Goal: Transaction & Acquisition: Purchase product/service

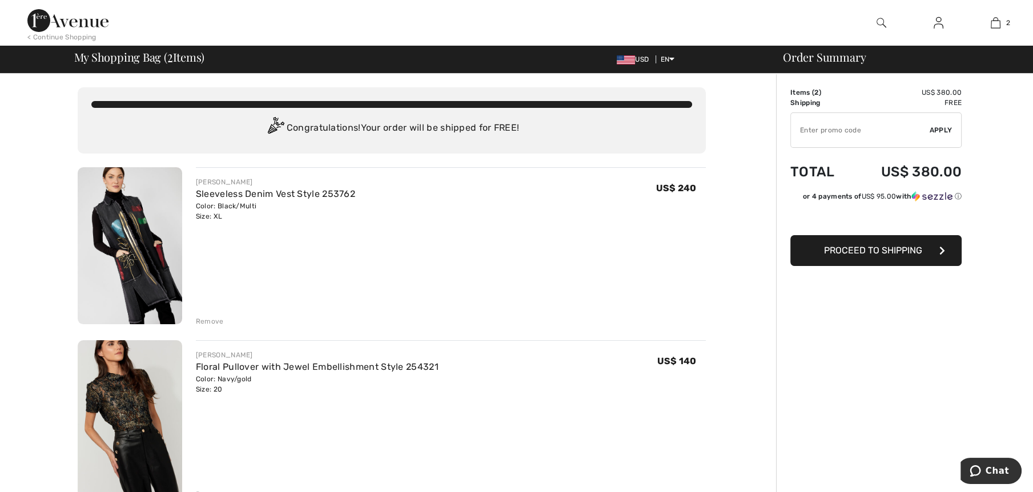
click at [201, 324] on div "Remove" at bounding box center [210, 321] width 28 height 10
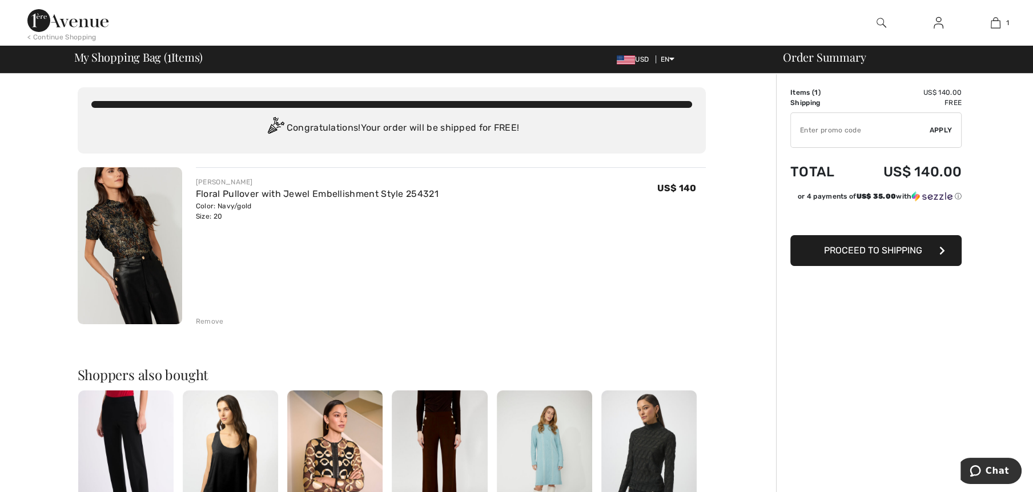
click at [136, 252] on img at bounding box center [130, 245] width 104 height 157
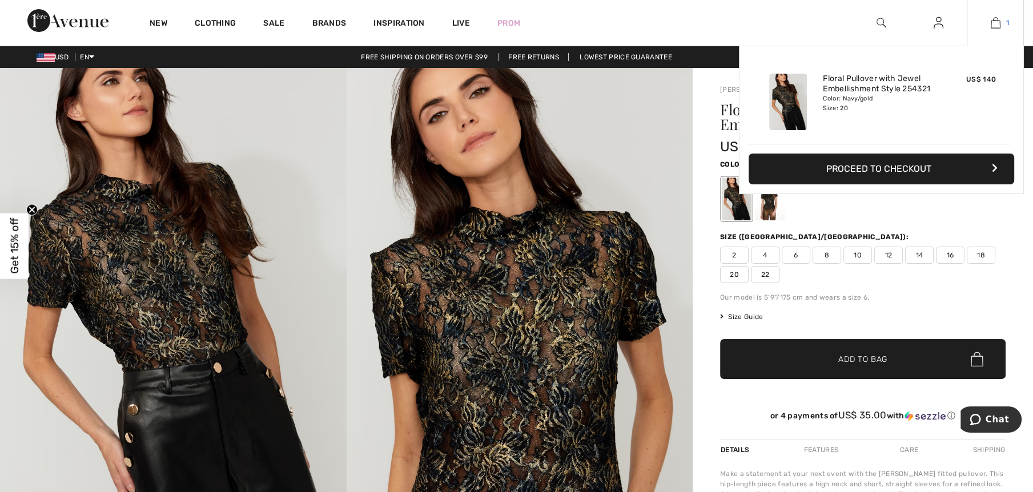
click at [994, 23] on img at bounding box center [996, 23] width 10 height 14
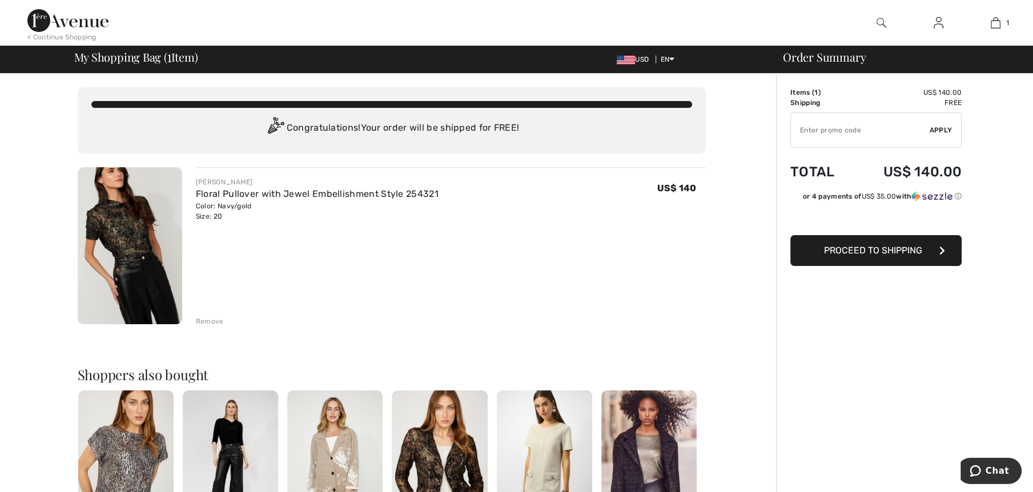
click at [856, 248] on span "Proceed to Shipping" at bounding box center [873, 250] width 98 height 11
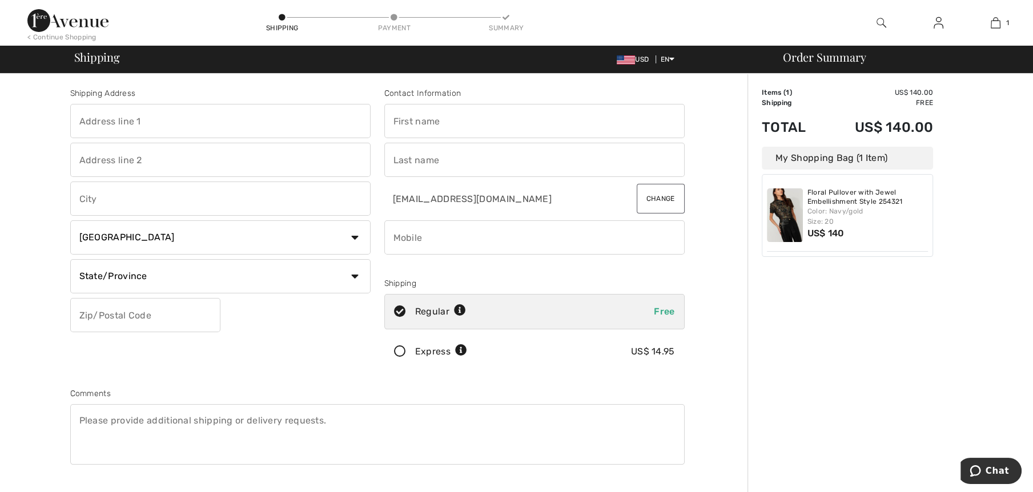
click at [180, 132] on input "text" at bounding box center [220, 121] width 300 height 34
type input "[STREET_ADDRESS]"
click at [401, 130] on input "text" at bounding box center [534, 121] width 300 height 34
type input "[PERSON_NAME]"
click at [399, 164] on input "text" at bounding box center [534, 160] width 300 height 34
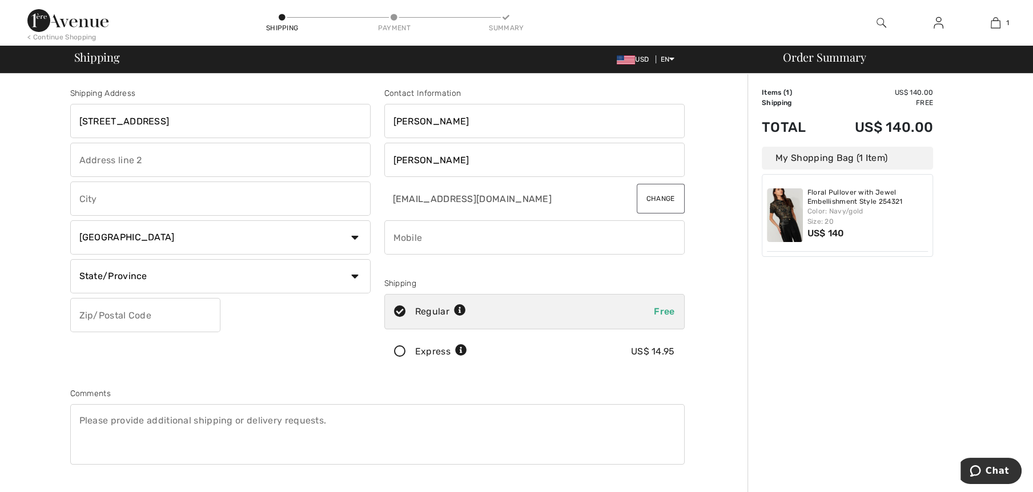
type input "Heller"
click at [143, 171] on input "text" at bounding box center [220, 160] width 300 height 34
type input "3"
type input "woodland park"
click at [96, 235] on select "Country Canada United States Afghanistan Aland Islands Albania Algeria American…" at bounding box center [220, 237] width 300 height 34
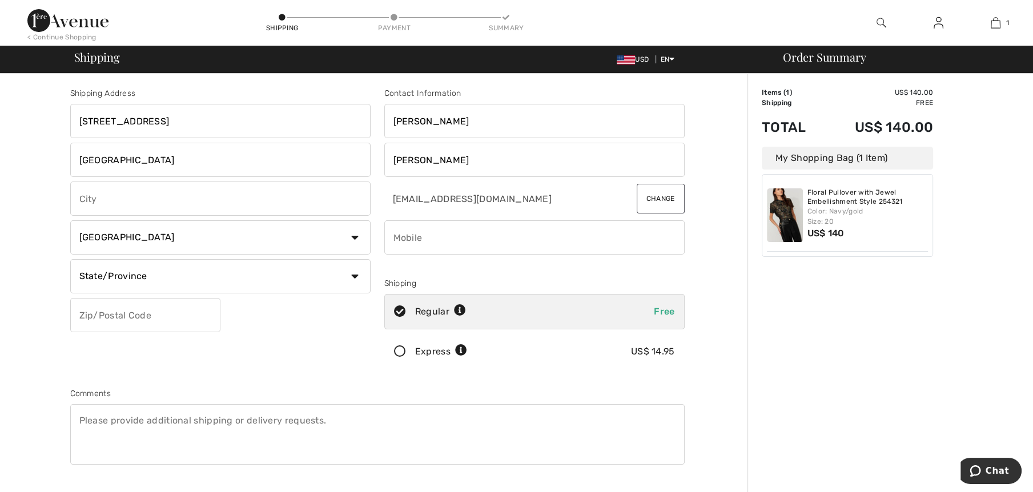
select select "US"
click at [70, 220] on select "Country Canada United States Afghanistan Aland Islands Albania Algeria American…" at bounding box center [220, 237] width 300 height 34
click at [137, 270] on select "State/Province Alabama Alaska American Samoa Arizona Arkansas California Colora…" at bounding box center [220, 276] width 300 height 34
select select "NJ"
click at [70, 259] on select "State/Province Alabama Alaska American Samoa Arizona Arkansas California Colora…" at bounding box center [220, 276] width 300 height 34
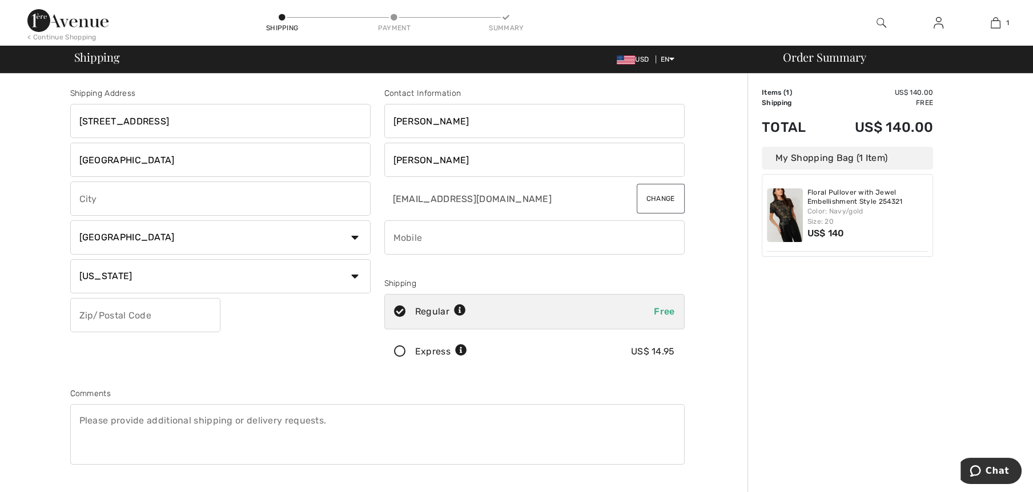
click at [105, 317] on input "text" at bounding box center [145, 315] width 150 height 34
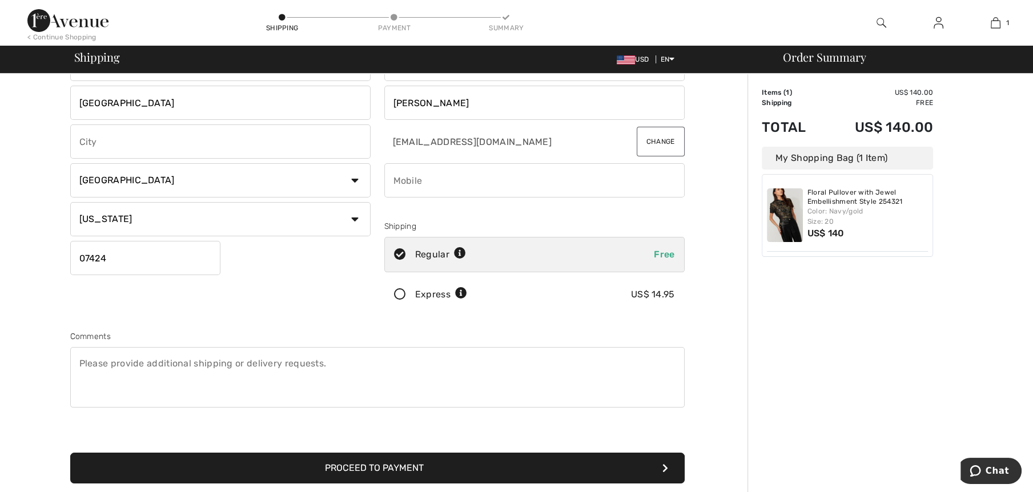
scroll to position [171, 0]
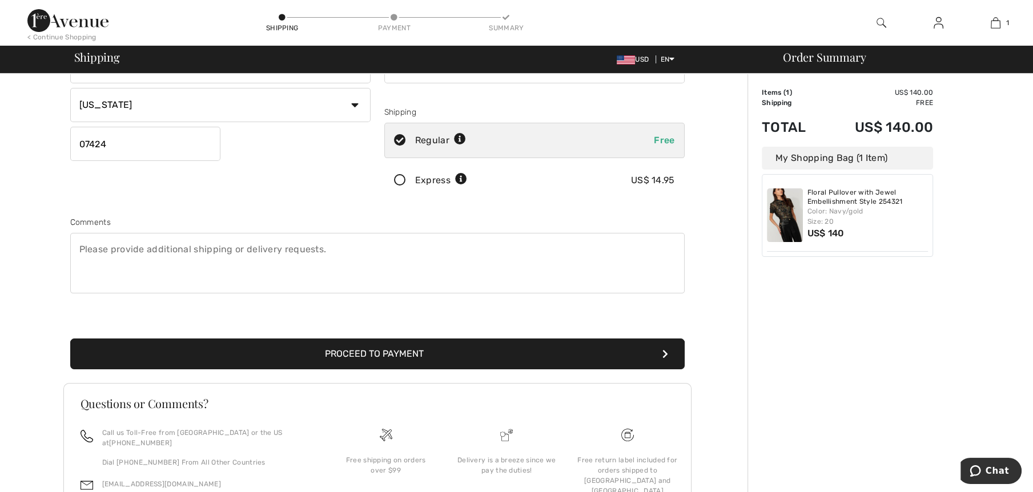
type input "07424"
click at [429, 345] on button "Proceed to Payment" at bounding box center [377, 354] width 614 height 31
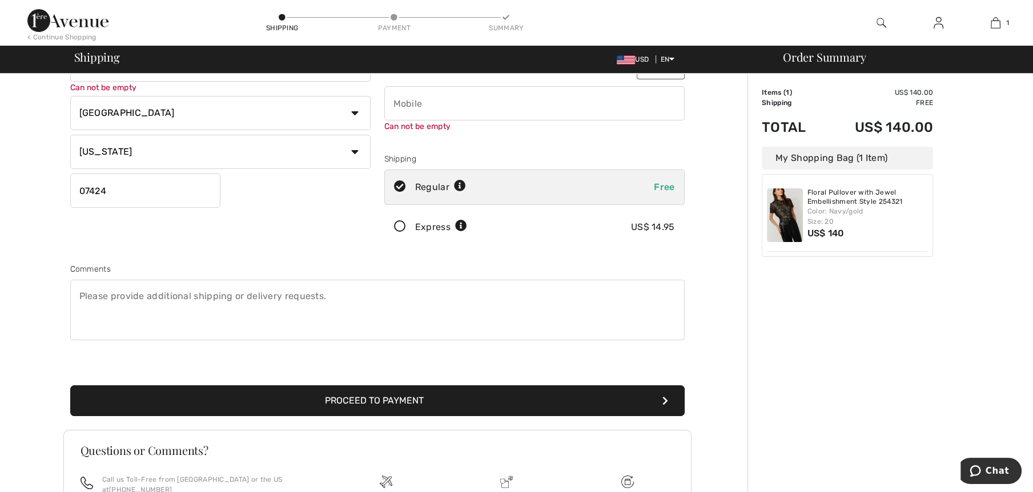
scroll to position [90, 0]
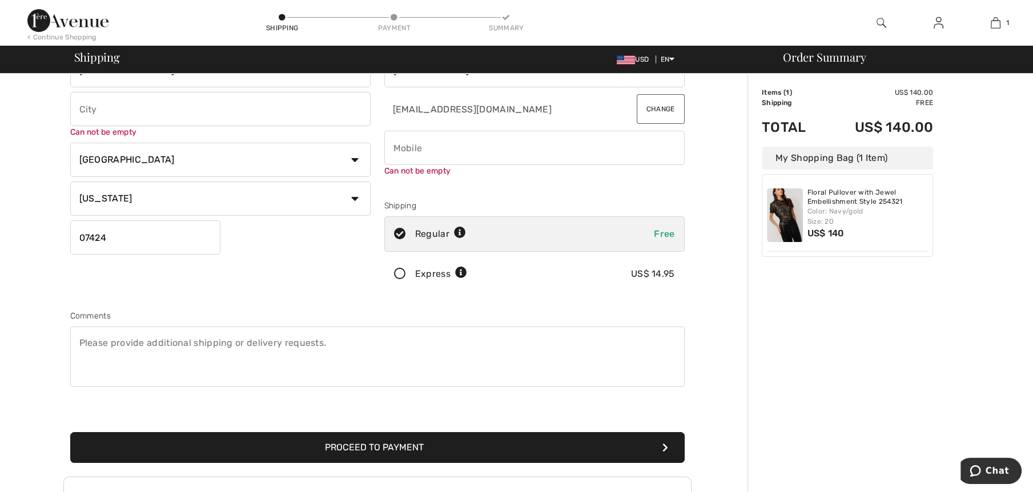
click at [437, 143] on input "phone" at bounding box center [534, 148] width 300 height 34
type input "9145827595"
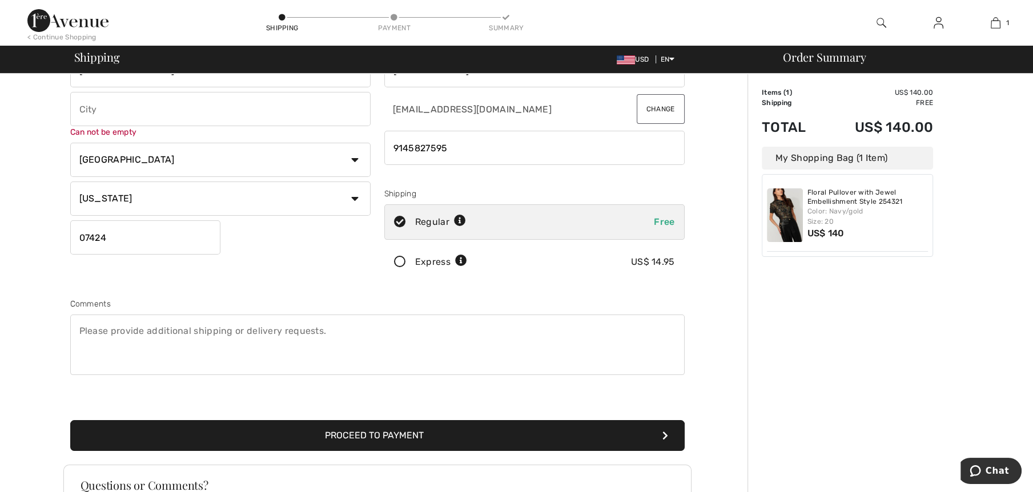
click at [512, 195] on div "Contact Information Paula Heller paulapureheart21@aol.com Change Shipping Regul…" at bounding box center [534, 141] width 314 height 287
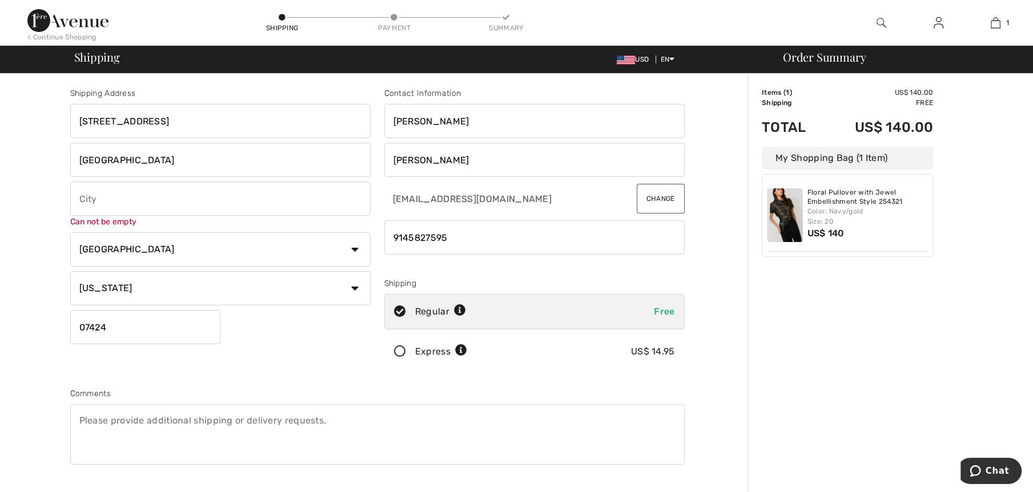
scroll to position [228, 0]
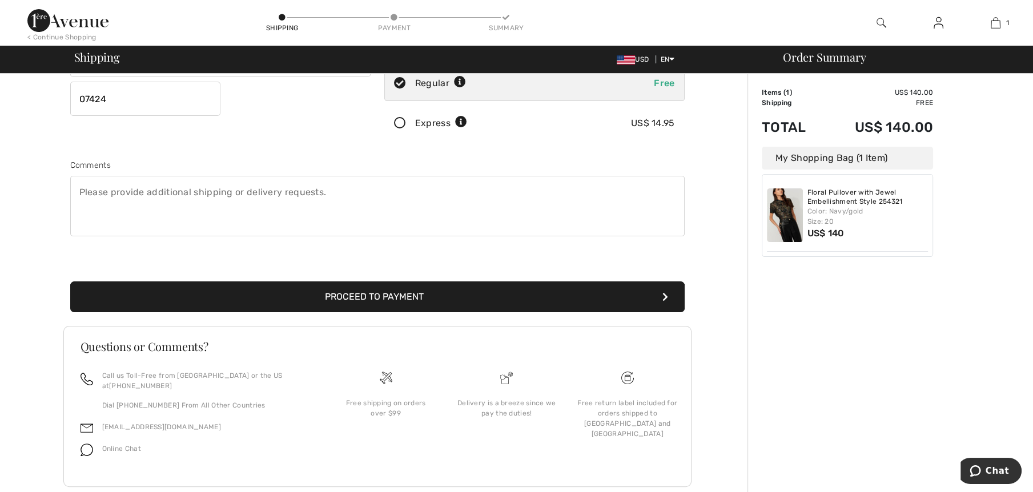
click at [429, 293] on button "Proceed to Payment" at bounding box center [377, 297] width 614 height 31
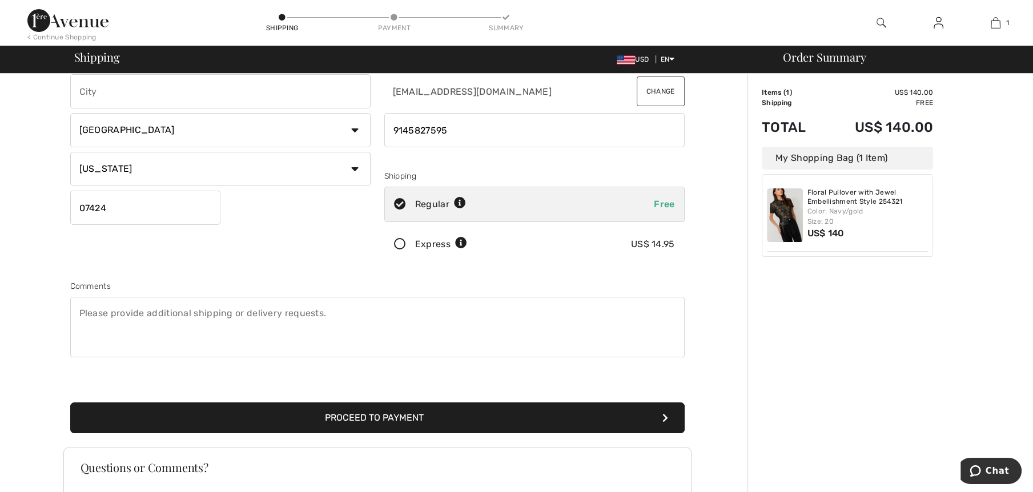
scroll to position [90, 0]
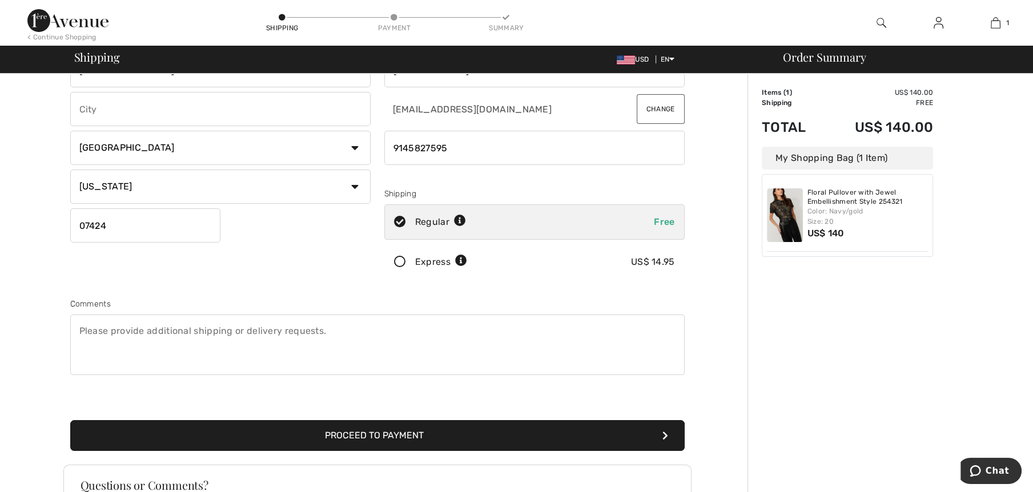
click at [456, 443] on button "Proceed to Payment" at bounding box center [377, 435] width 614 height 31
click at [665, 433] on icon "submit" at bounding box center [665, 435] width 6 height 9
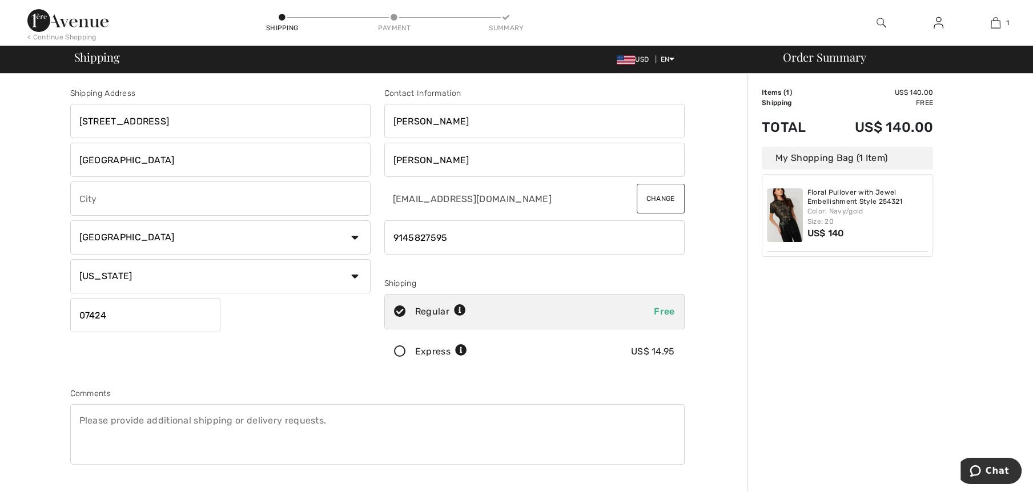
scroll to position [114, 0]
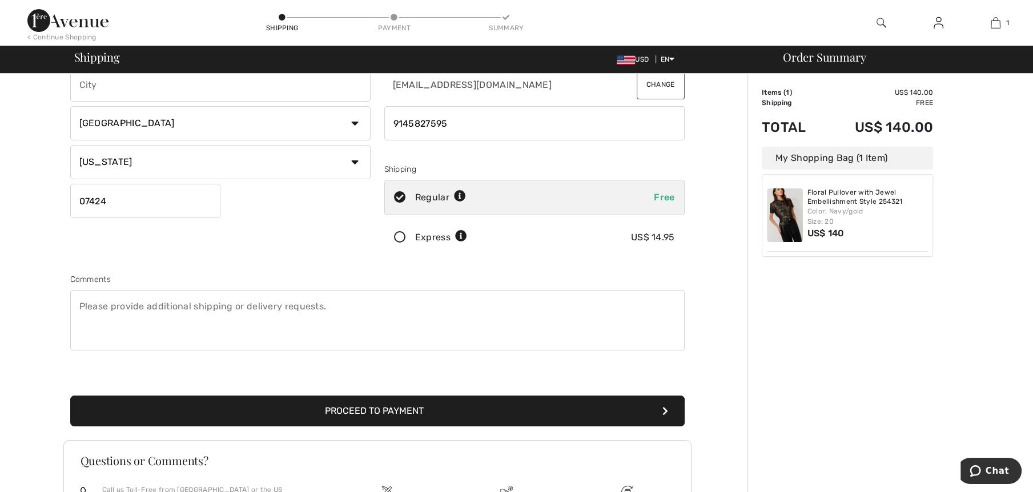
click at [377, 403] on button "Proceed to Payment" at bounding box center [377, 411] width 614 height 31
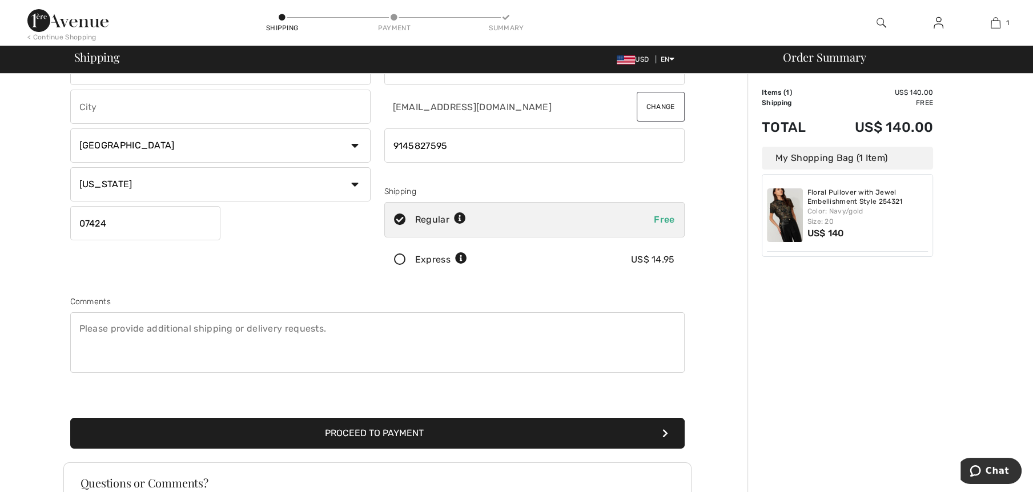
scroll to position [90, 0]
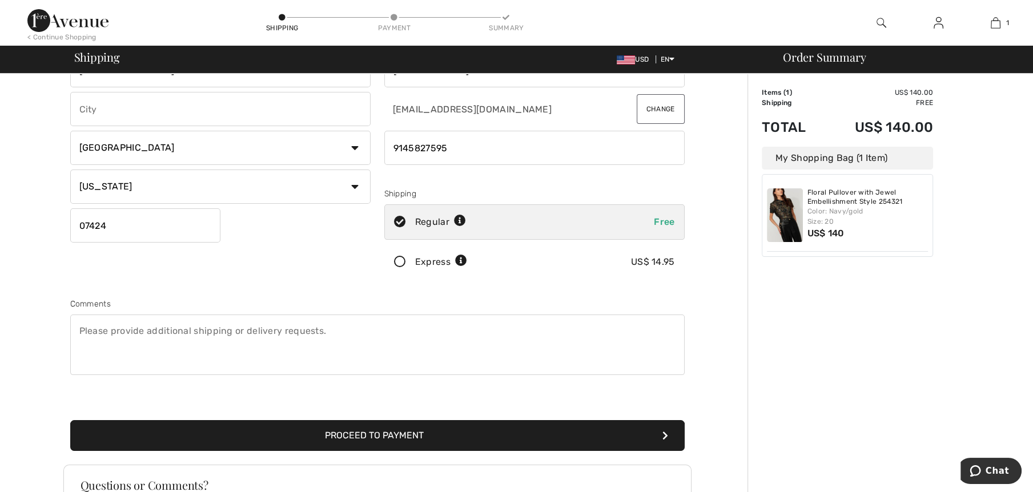
click at [652, 428] on button "Proceed to Payment" at bounding box center [377, 435] width 614 height 31
click at [665, 432] on icon "submit" at bounding box center [665, 435] width 6 height 9
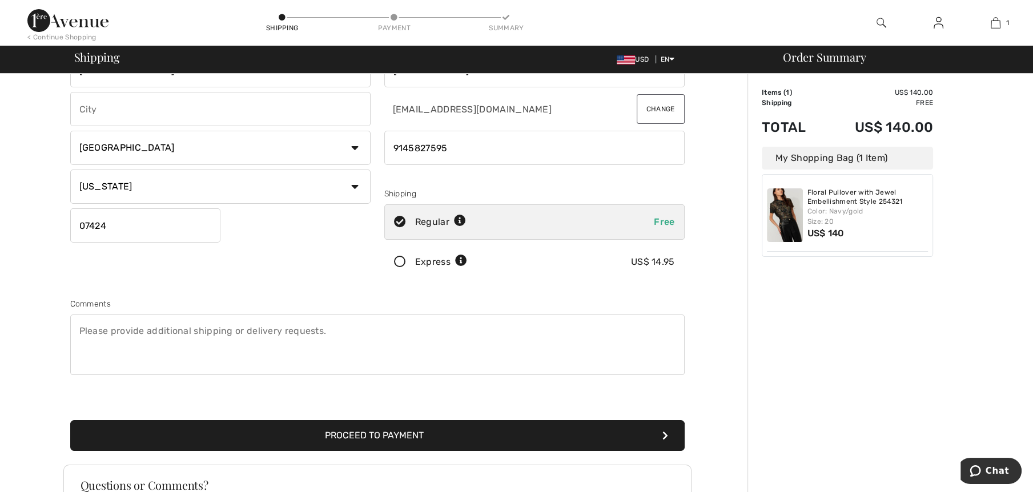
click at [665, 432] on icon "submit" at bounding box center [665, 435] width 6 height 9
click at [211, 331] on textarea at bounding box center [377, 345] width 614 height 61
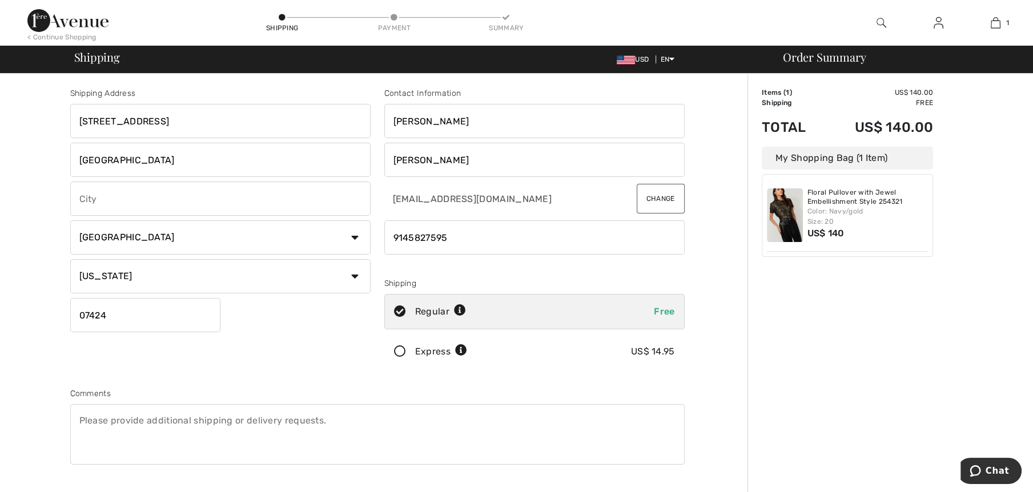
click at [103, 194] on input "text" at bounding box center [220, 199] width 300 height 34
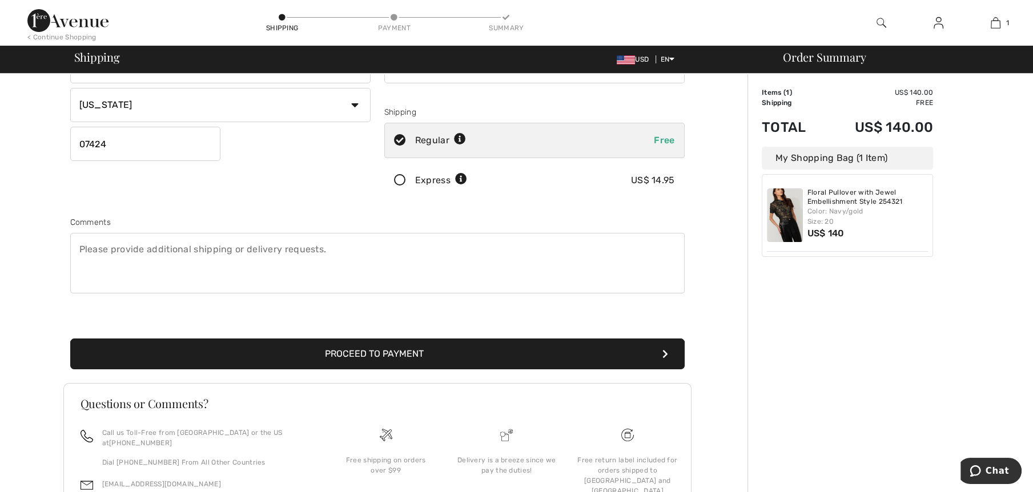
type input "woodland park"
click at [435, 345] on button "Proceed to Payment" at bounding box center [377, 354] width 614 height 31
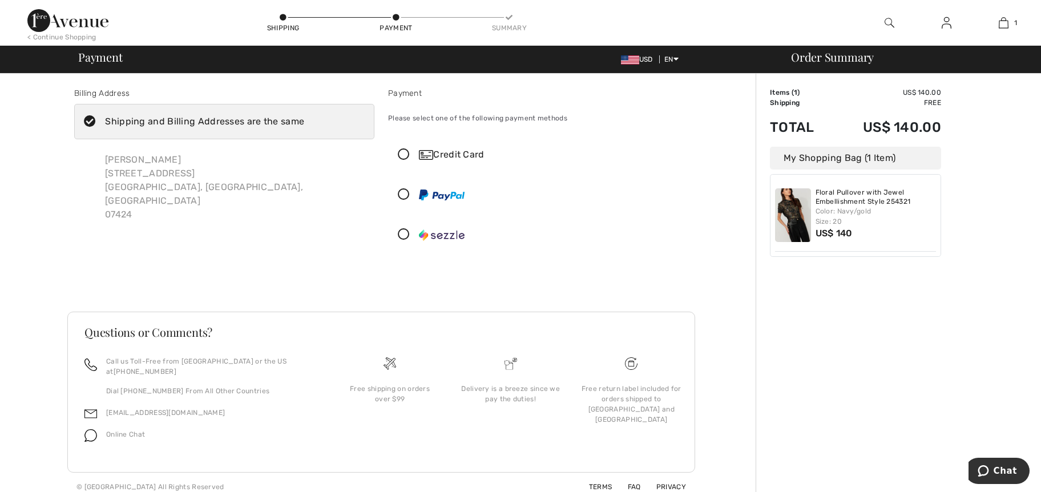
click at [407, 156] on icon at bounding box center [404, 155] width 30 height 12
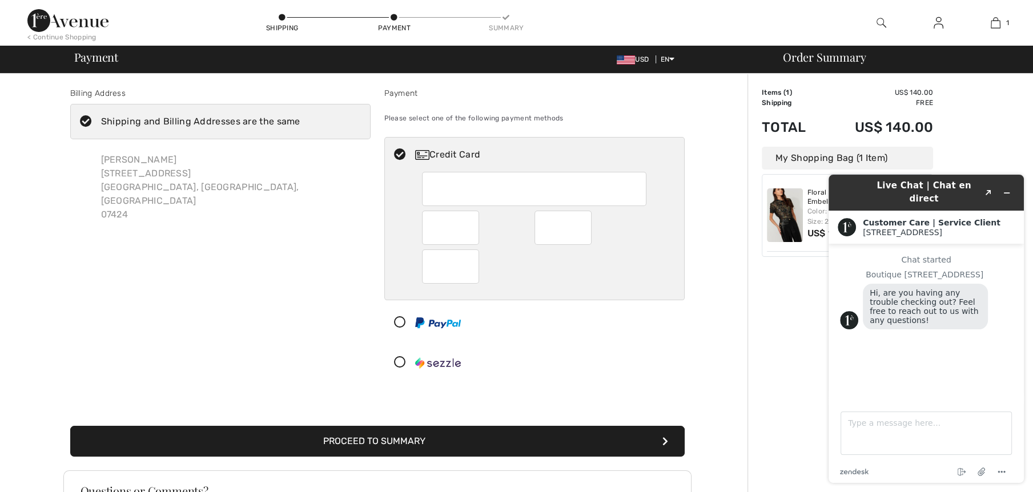
click at [506, 274] on div at bounding box center [534, 267] width 224 height 34
click at [488, 440] on button "Proceed to Summary" at bounding box center [377, 441] width 614 height 31
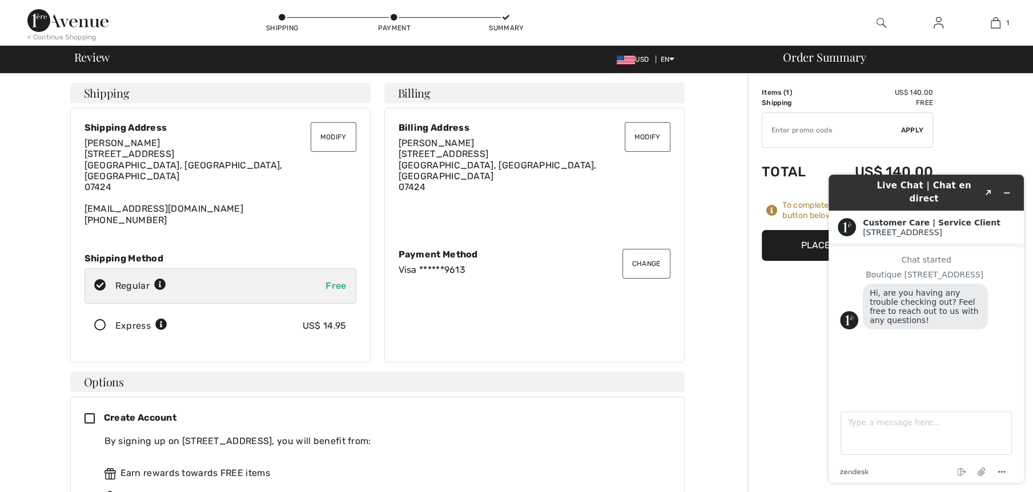
drag, startPoint x: 402, startPoint y: 405, endPoint x: 369, endPoint y: 474, distance: 75.9
click at [382, 468] on div "Create Account By signing up on [GEOGRAPHIC_DATA], you will benefit from: Earn …" at bounding box center [378, 482] width 586 height 143
click at [1012, 186] on button "Minimize widget" at bounding box center [1007, 193] width 18 height 16
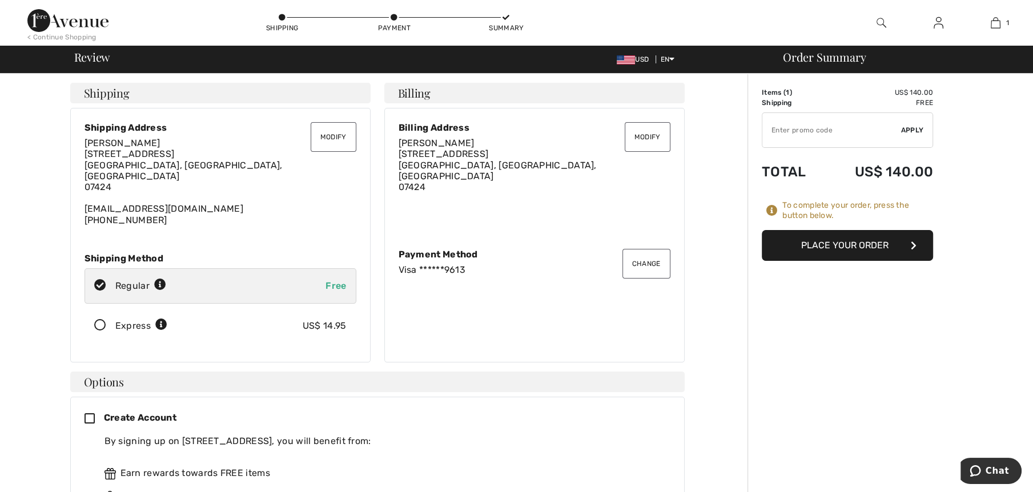
click at [865, 245] on button "Place Your Order" at bounding box center [847, 245] width 171 height 31
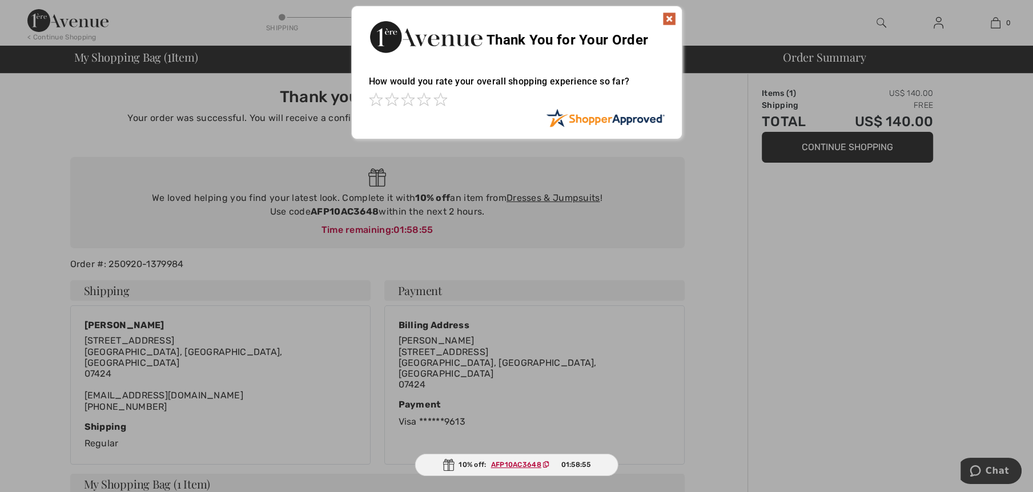
click at [671, 23] on img at bounding box center [669, 19] width 14 height 14
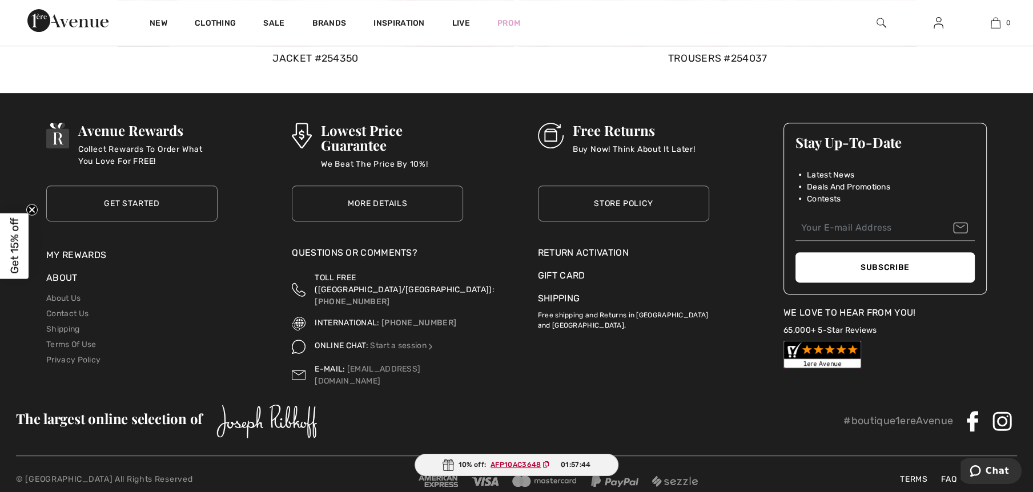
scroll to position [5772, 0]
